Goal: Task Accomplishment & Management: Manage account settings

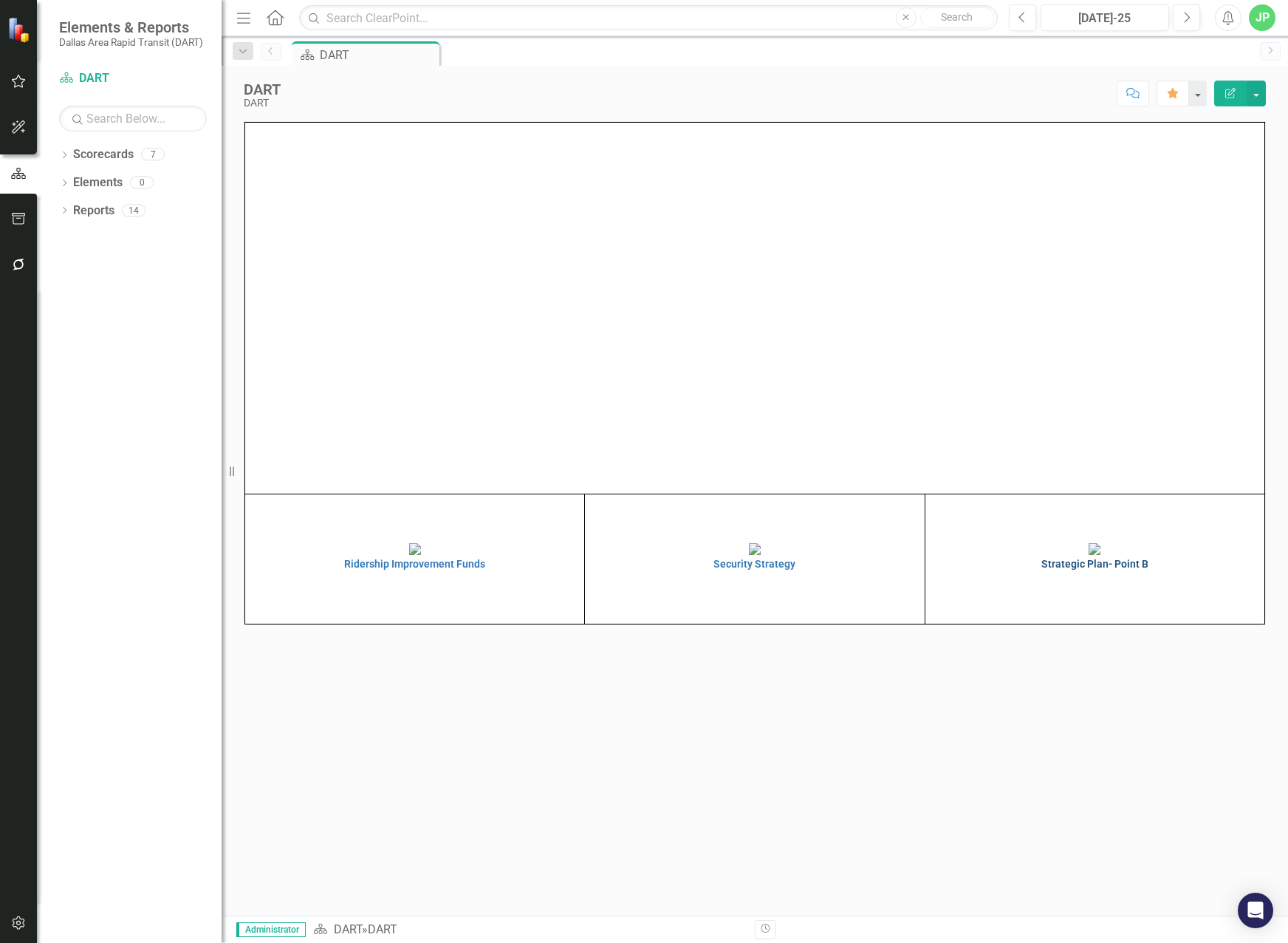
click at [1136, 569] on h4 "Strategic Plan- Point B" at bounding box center [1094, 563] width 332 height 11
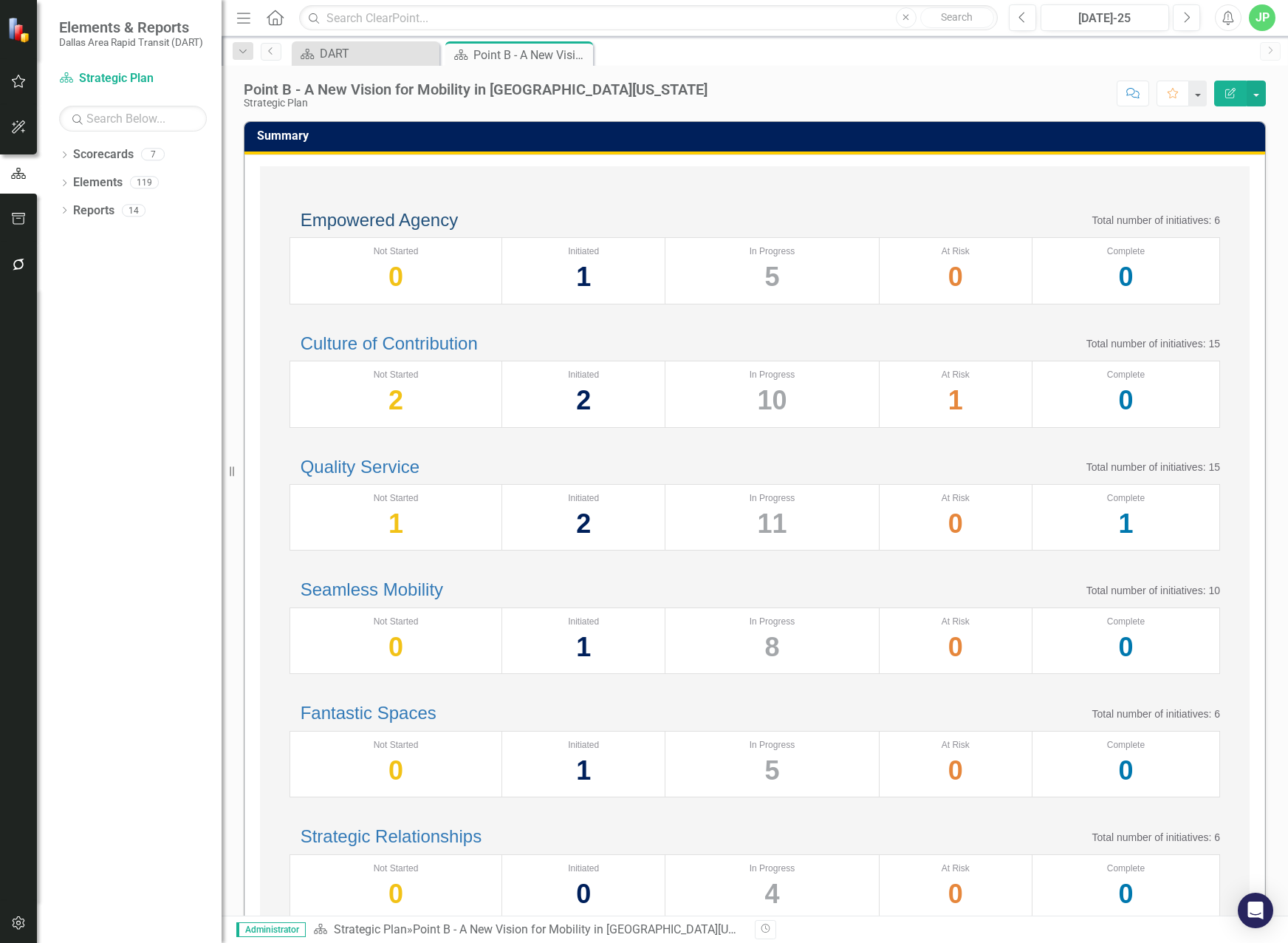
click at [452, 230] on link "Empowered Agency" at bounding box center [379, 220] width 158 height 19
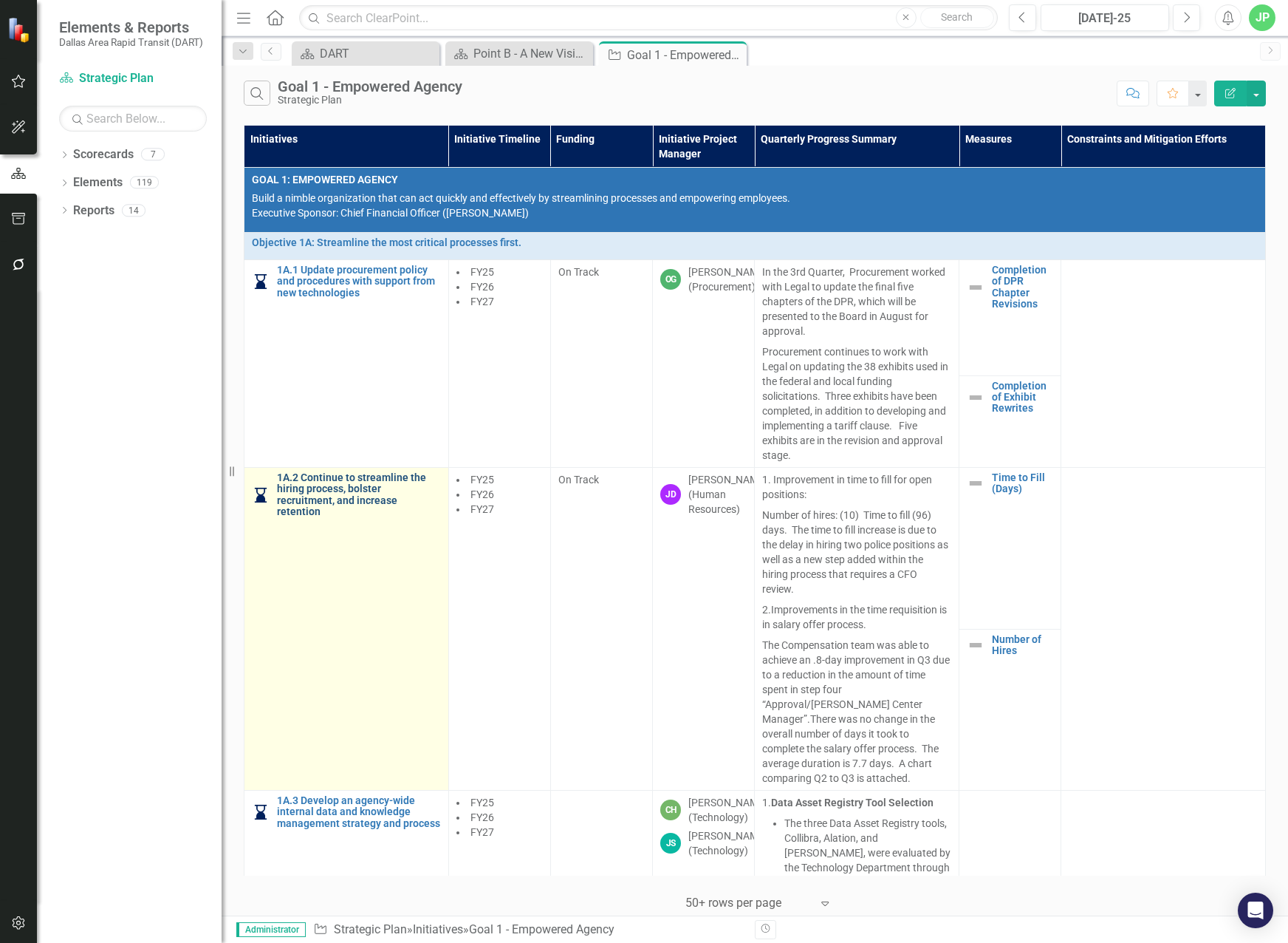
click at [348, 501] on link "1A.2 Continue to streamline the hiring process, bolster recruitment, and increa…" at bounding box center [359, 494] width 164 height 46
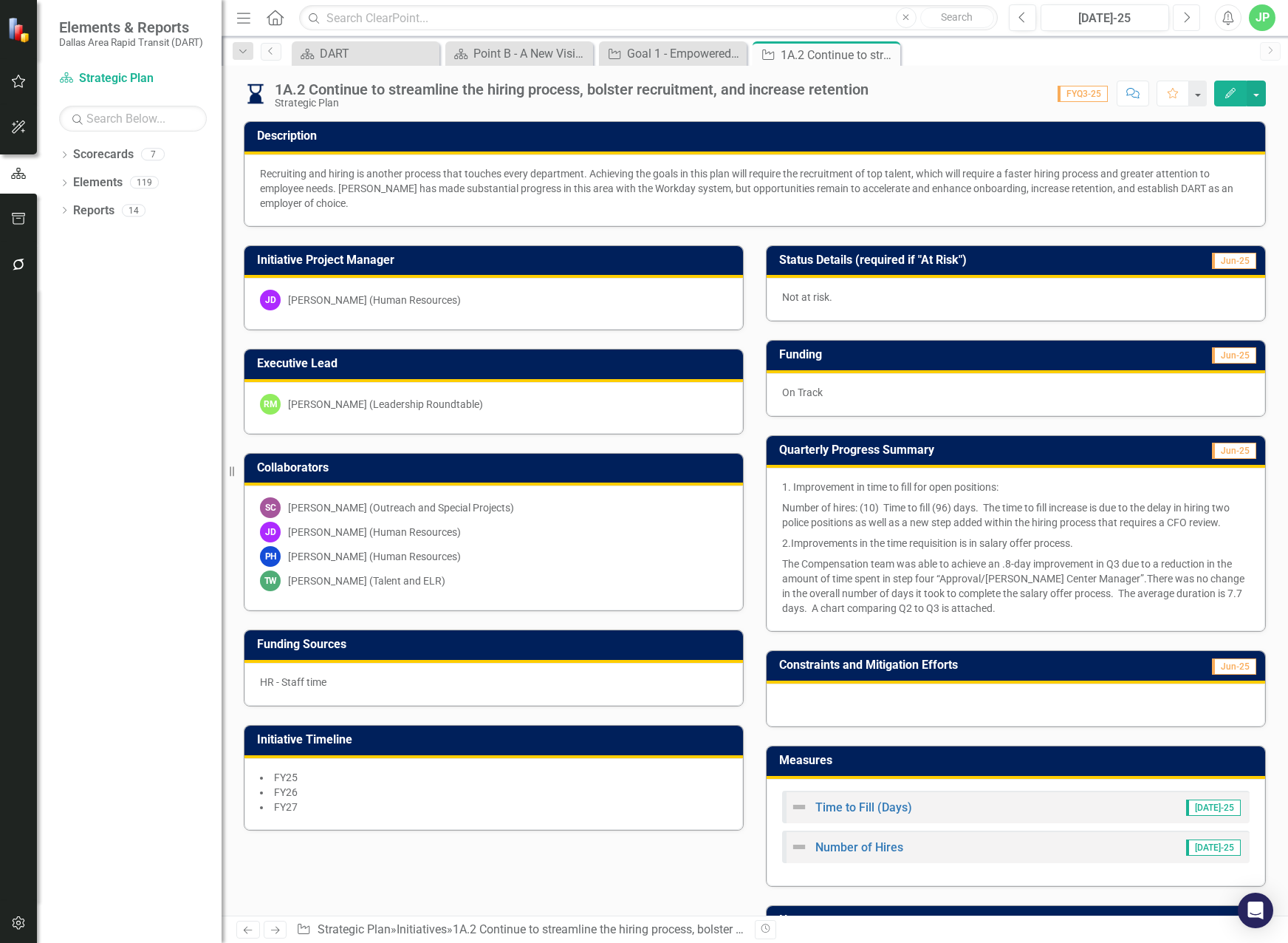
click at [1186, 18] on icon "Next" at bounding box center [1186, 18] width 8 height 14
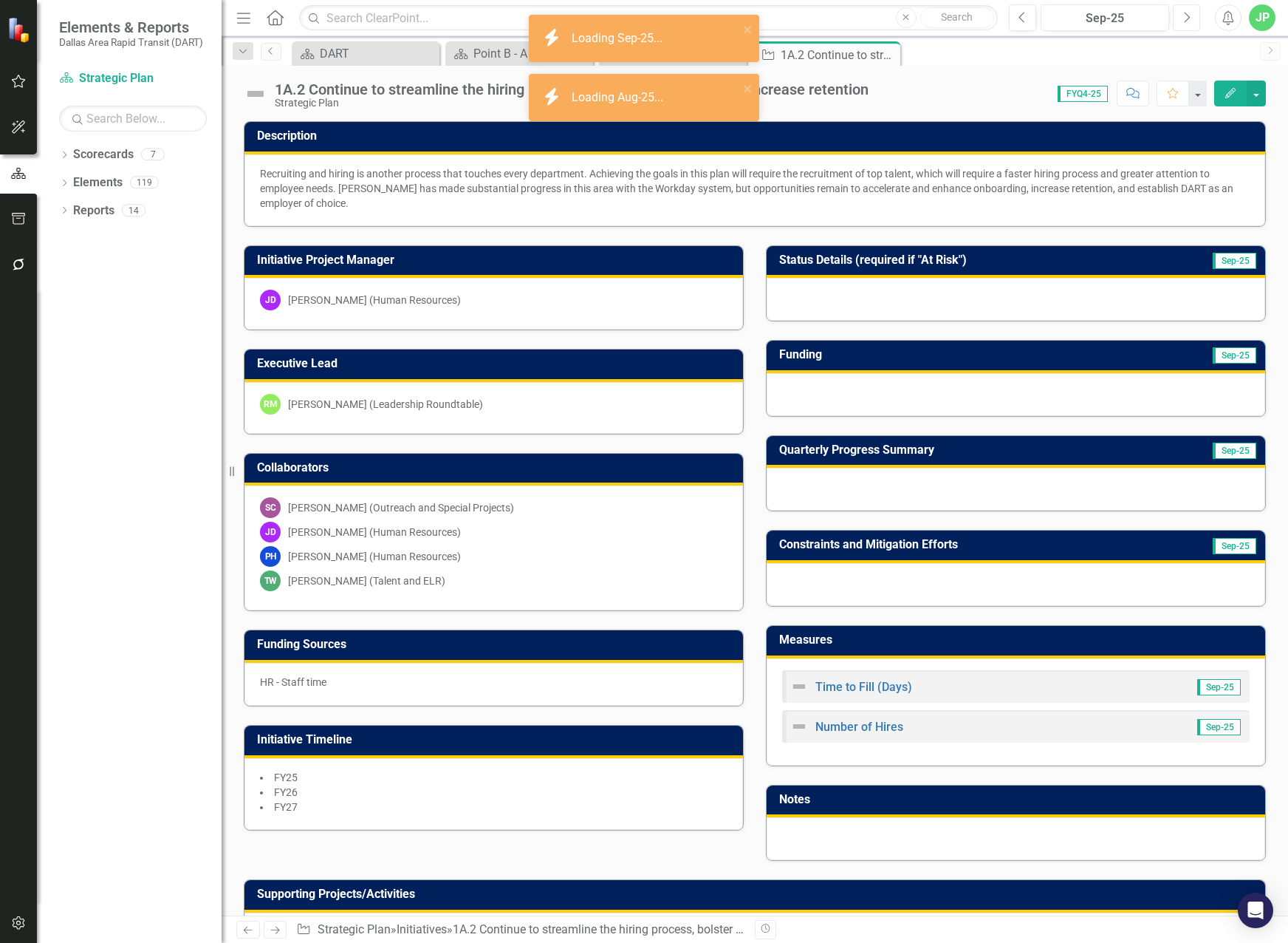
click at [1186, 18] on icon "Next" at bounding box center [1186, 18] width 8 height 14
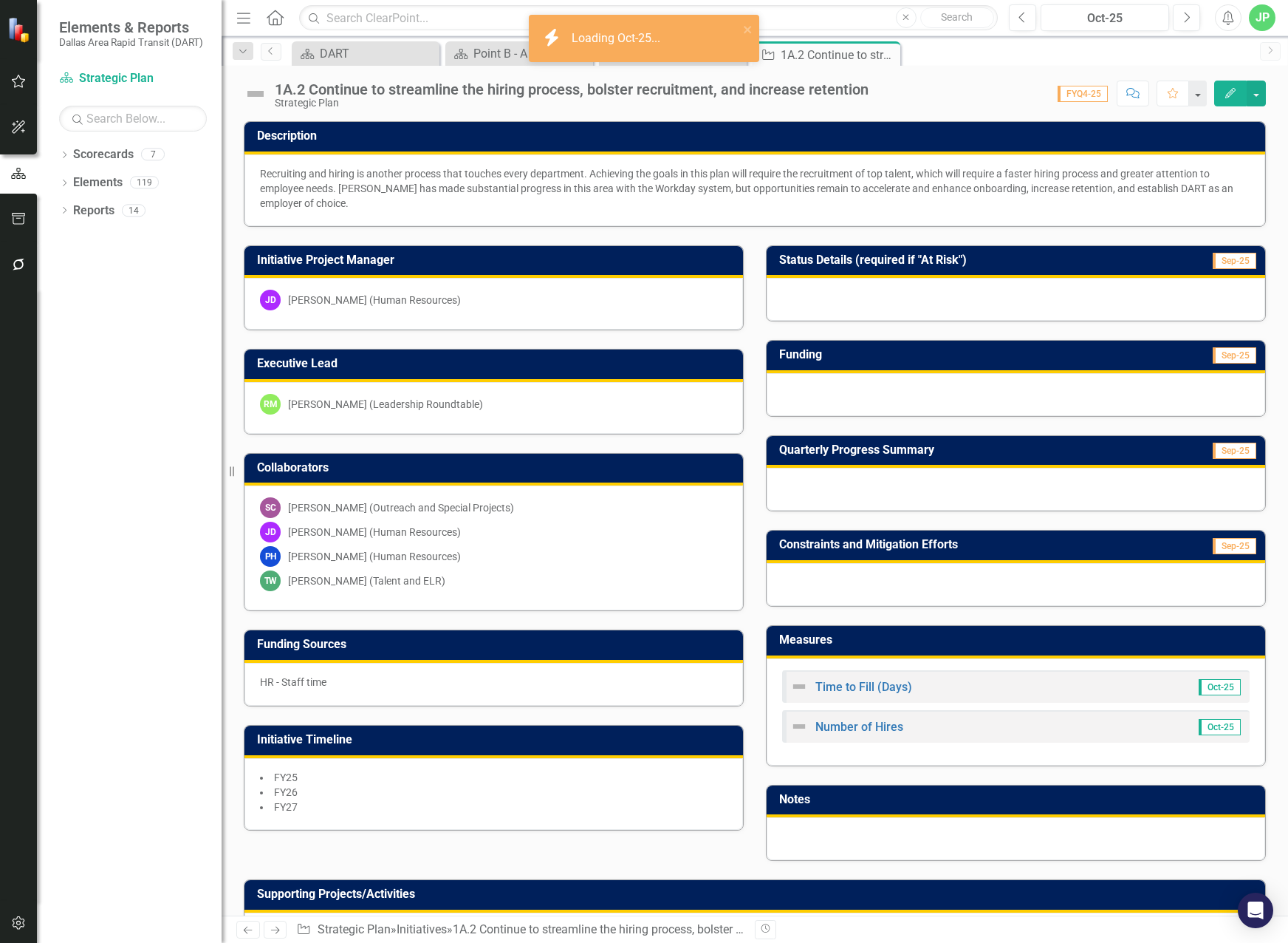
click at [887, 498] on div at bounding box center [1016, 490] width 498 height 43
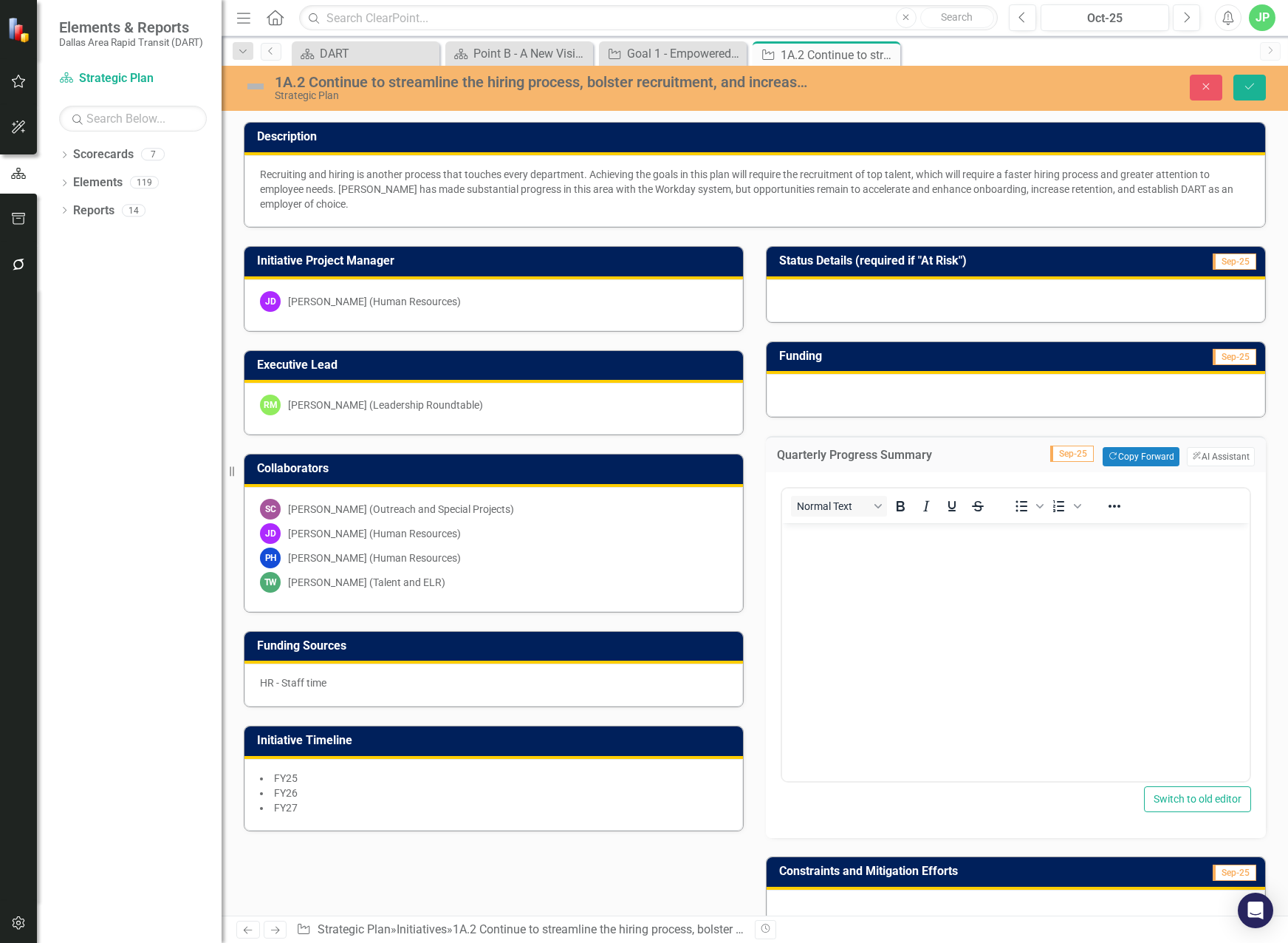
click at [929, 561] on body "Rich Text Area. Press ALT-0 for help." at bounding box center [1016, 634] width 468 height 222
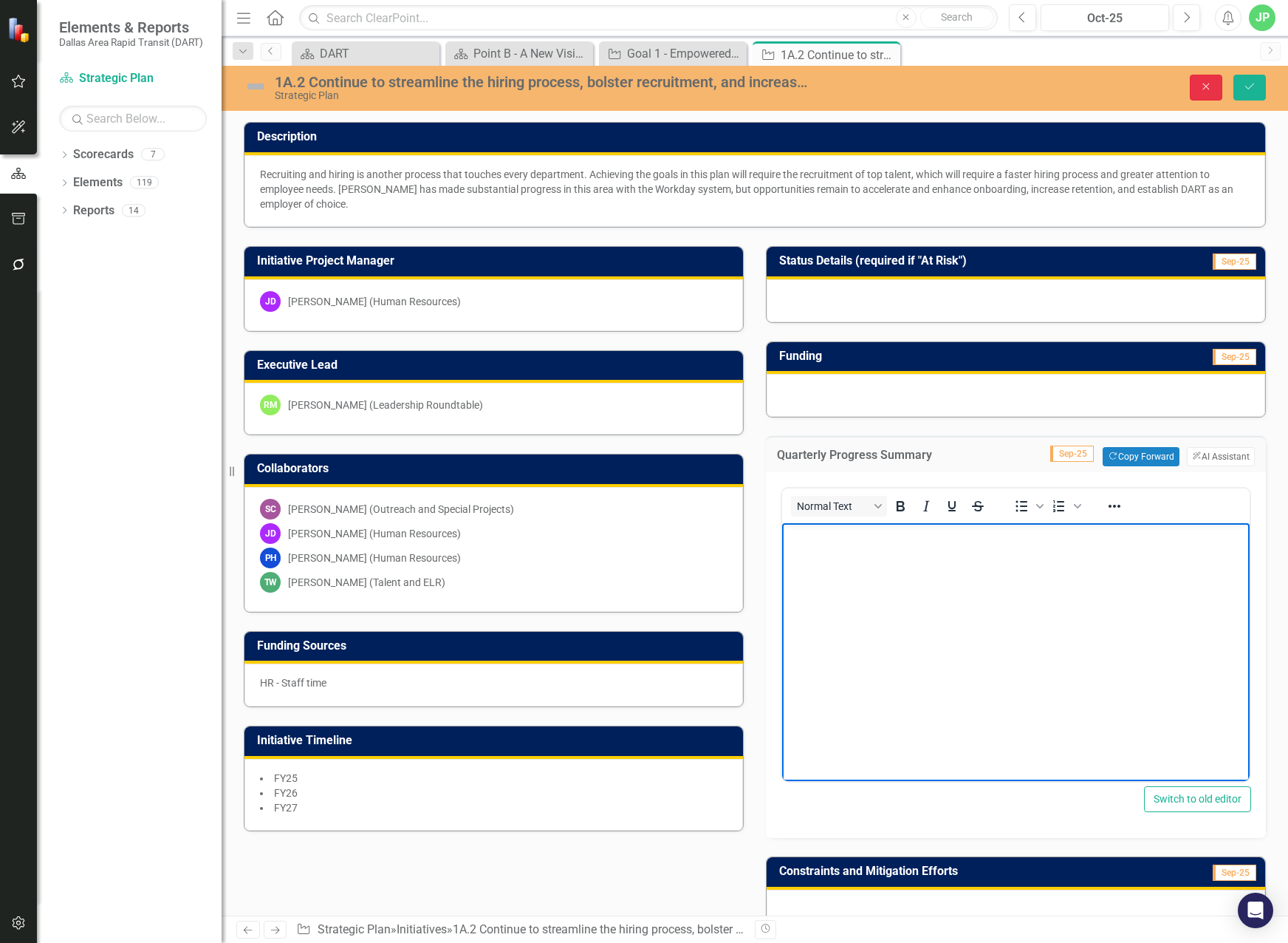
click at [1199, 80] on button "Close" at bounding box center [1205, 88] width 32 height 26
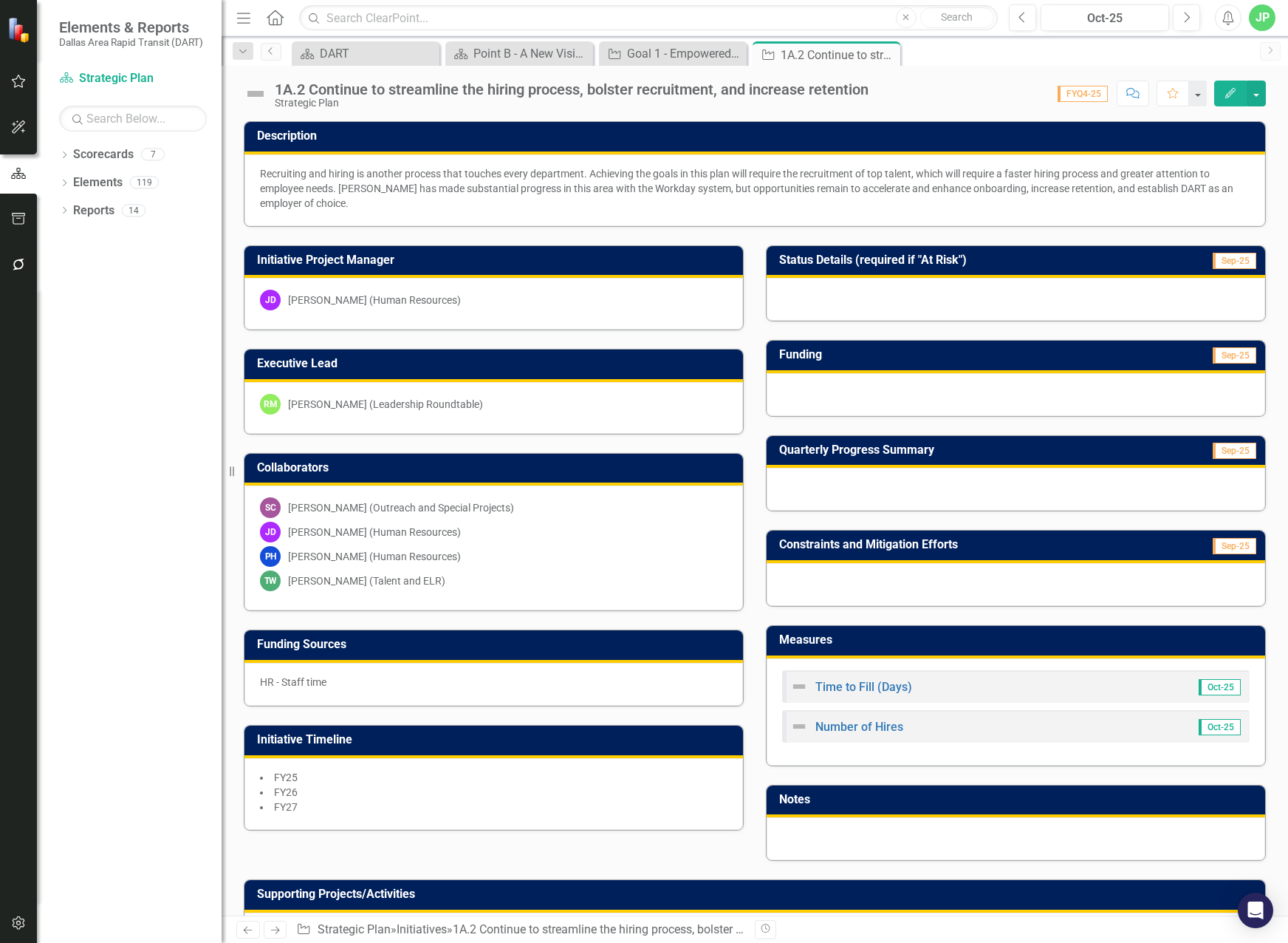
scroll to position [244, 0]
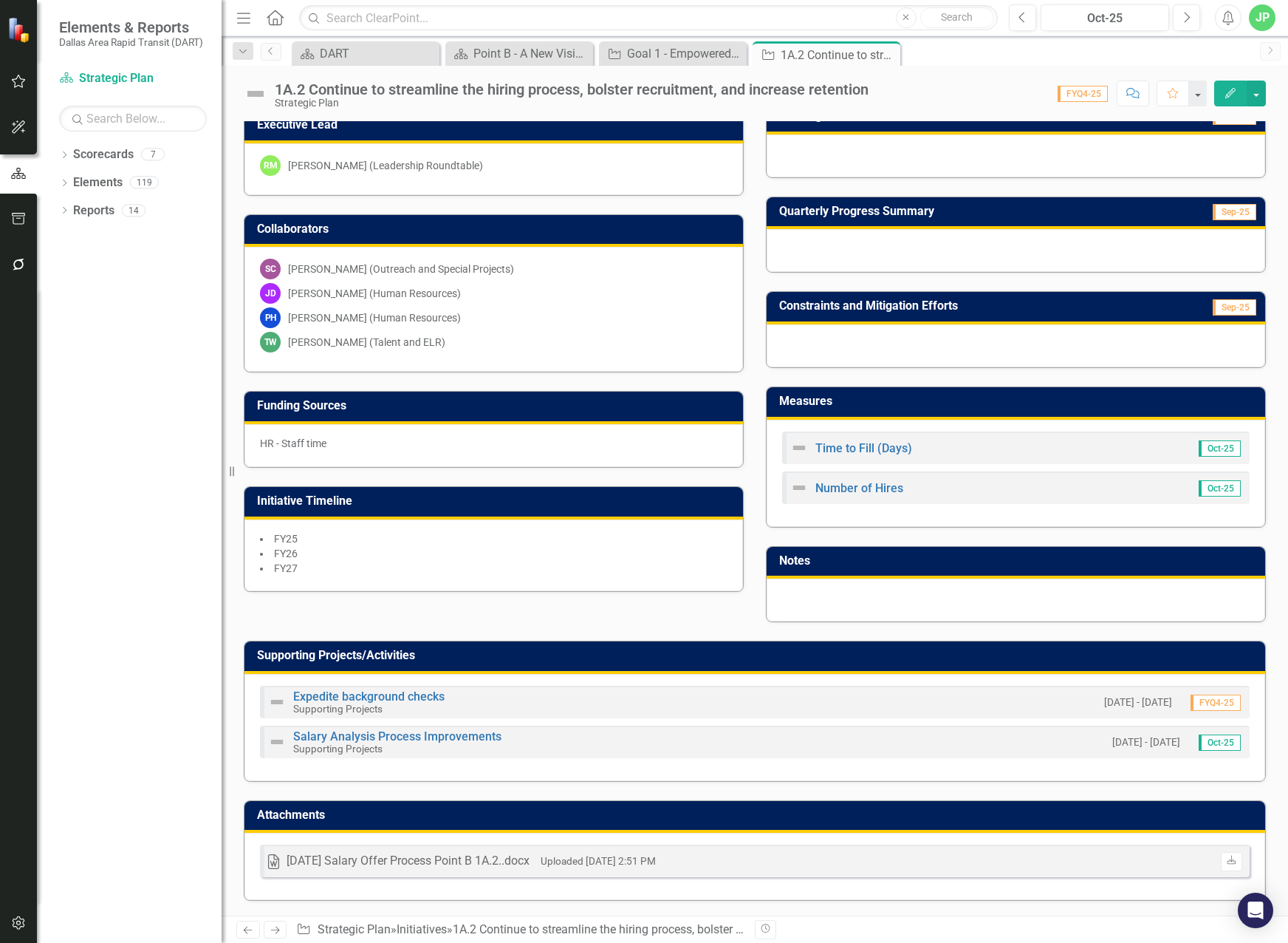
click at [1145, 813] on h3 "Attachments" at bounding box center [757, 816] width 1001 height 14
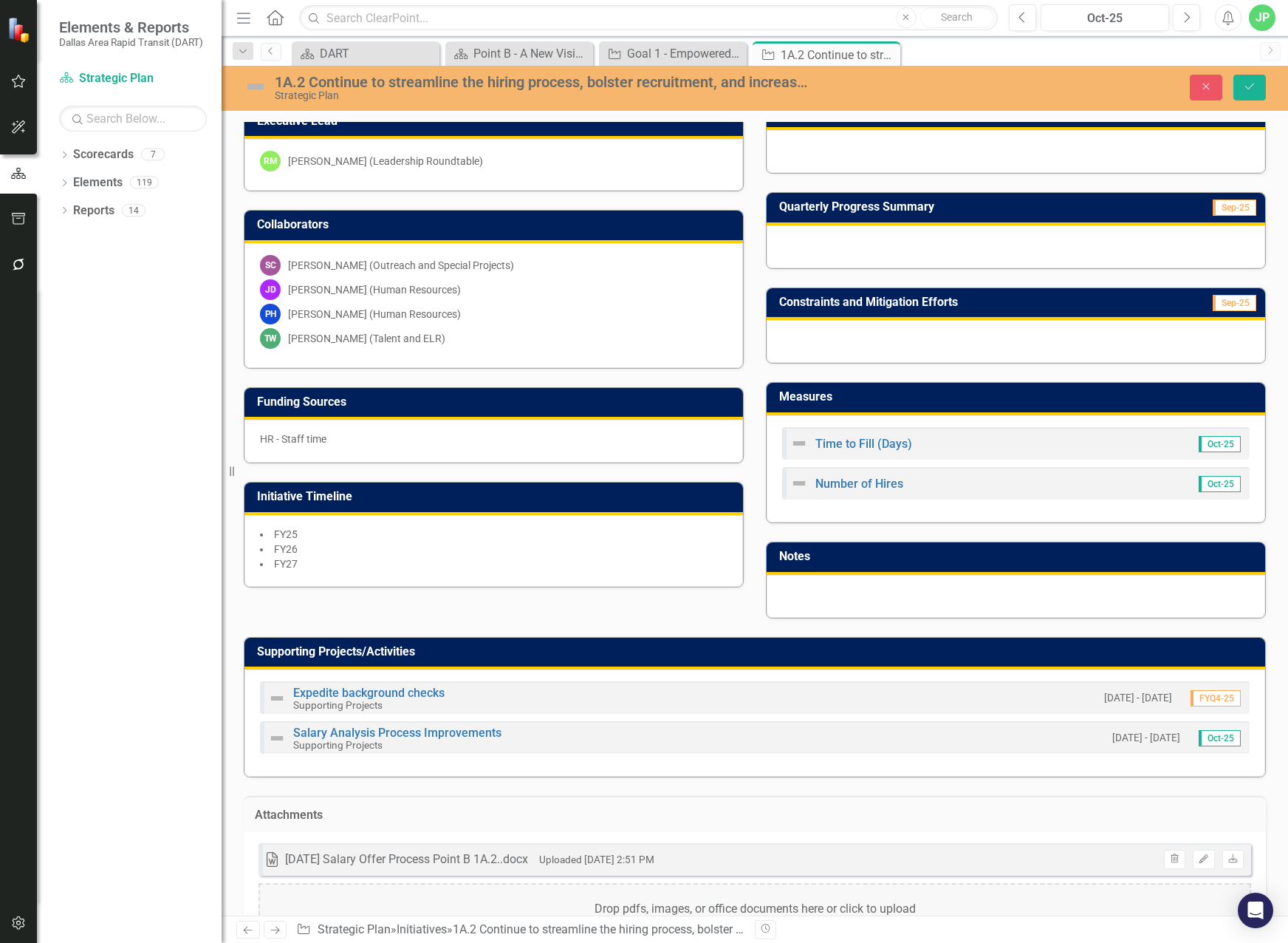
click at [964, 815] on h3 "Attachments" at bounding box center [755, 816] width 1000 height 14
click at [1209, 87] on icon "Close" at bounding box center [1206, 87] width 14 height 11
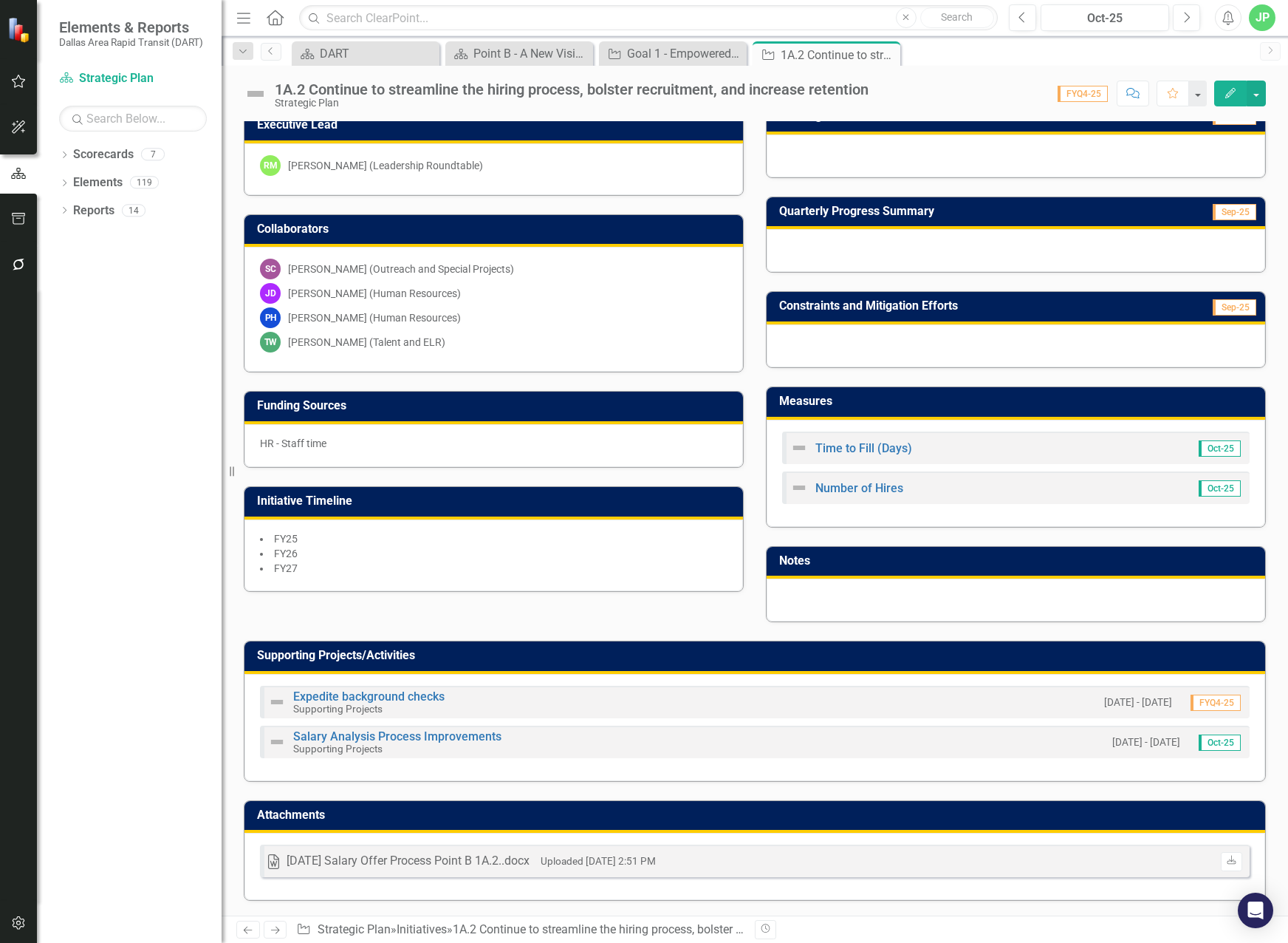
click at [1168, 814] on h3 "Attachments" at bounding box center [757, 816] width 1001 height 14
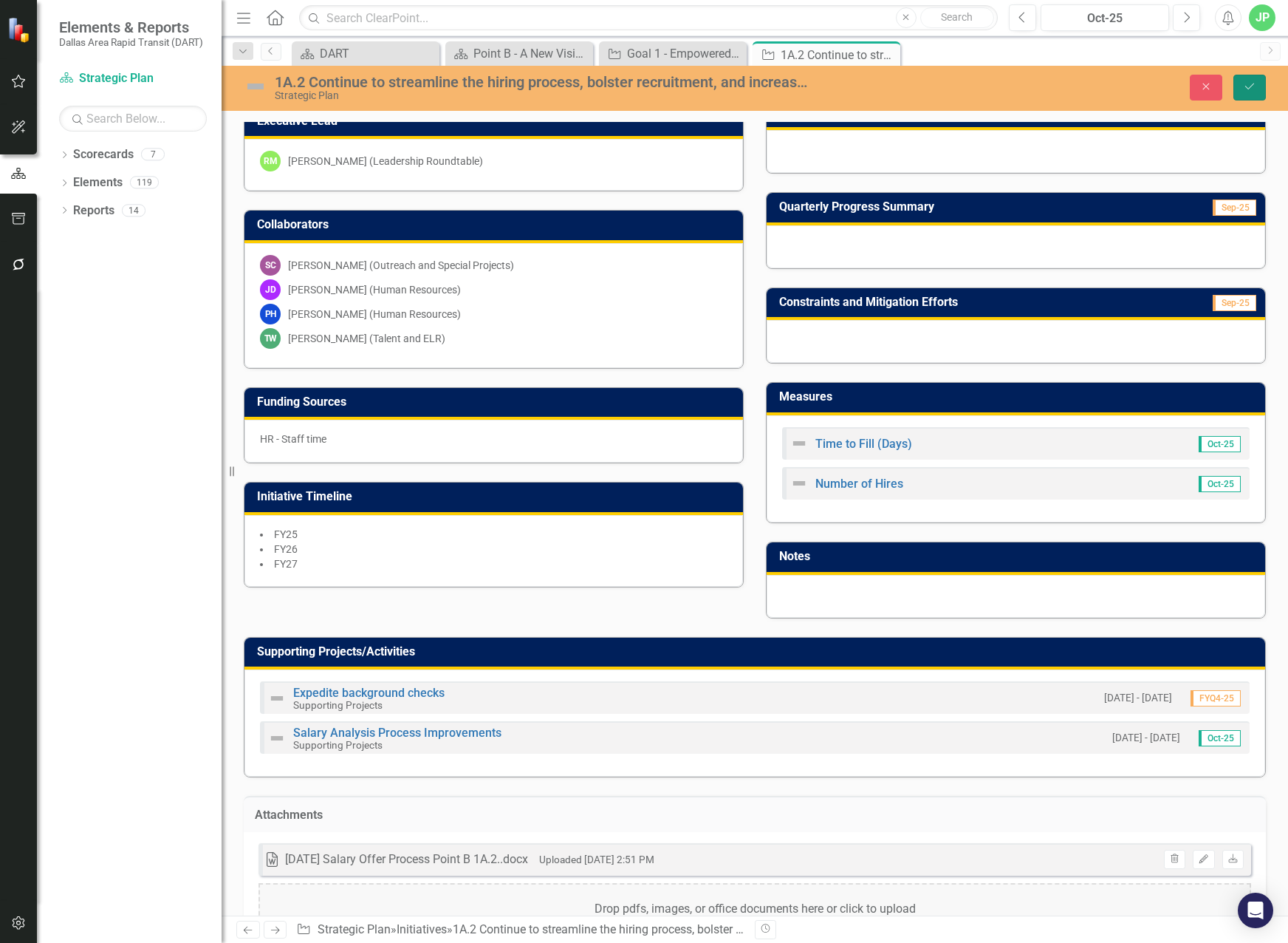
click at [1243, 86] on icon "Save" at bounding box center [1250, 87] width 14 height 11
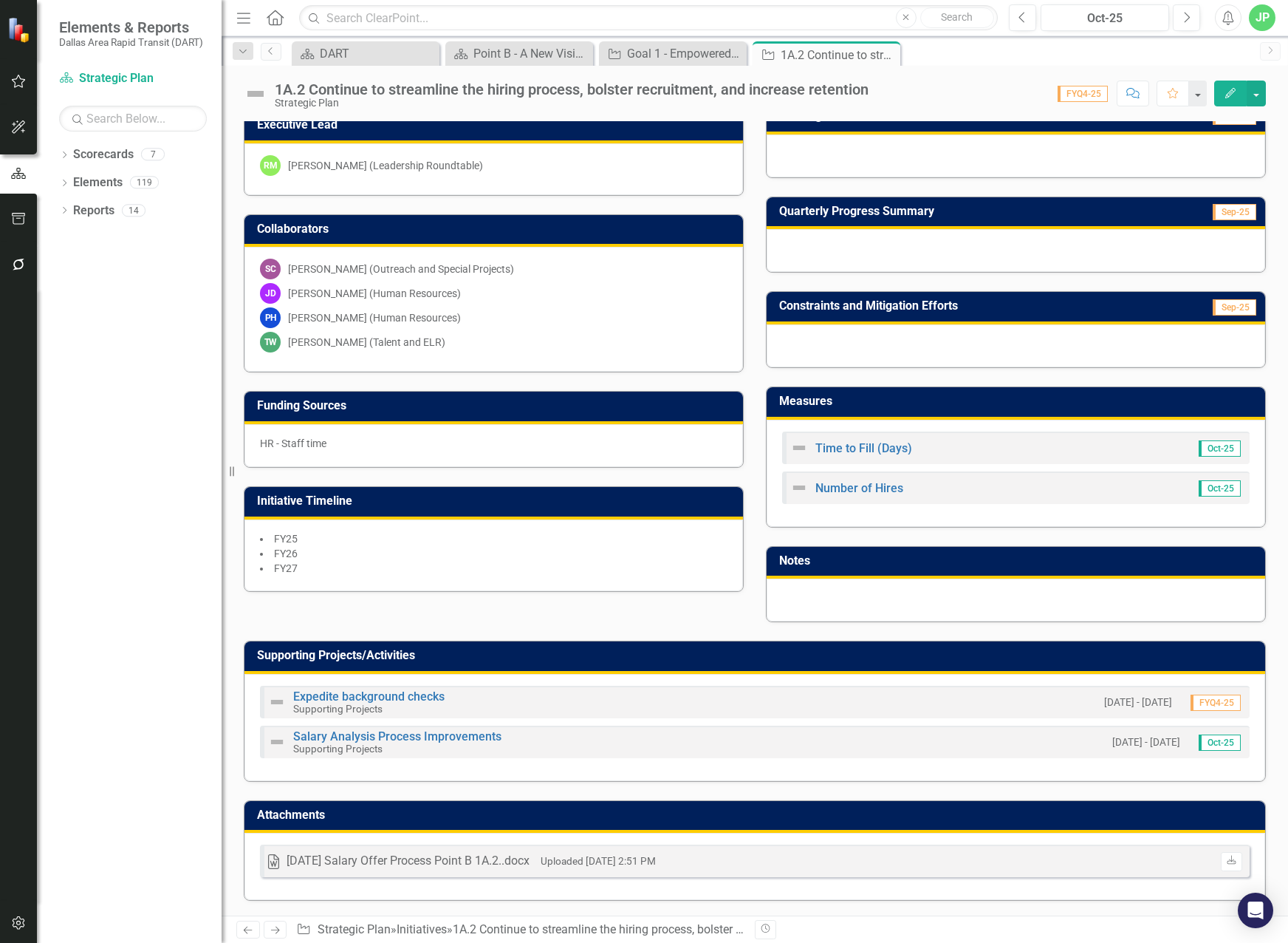
click at [912, 816] on h3 "Attachments" at bounding box center [757, 816] width 1001 height 14
